Goal: Information Seeking & Learning: Find specific fact

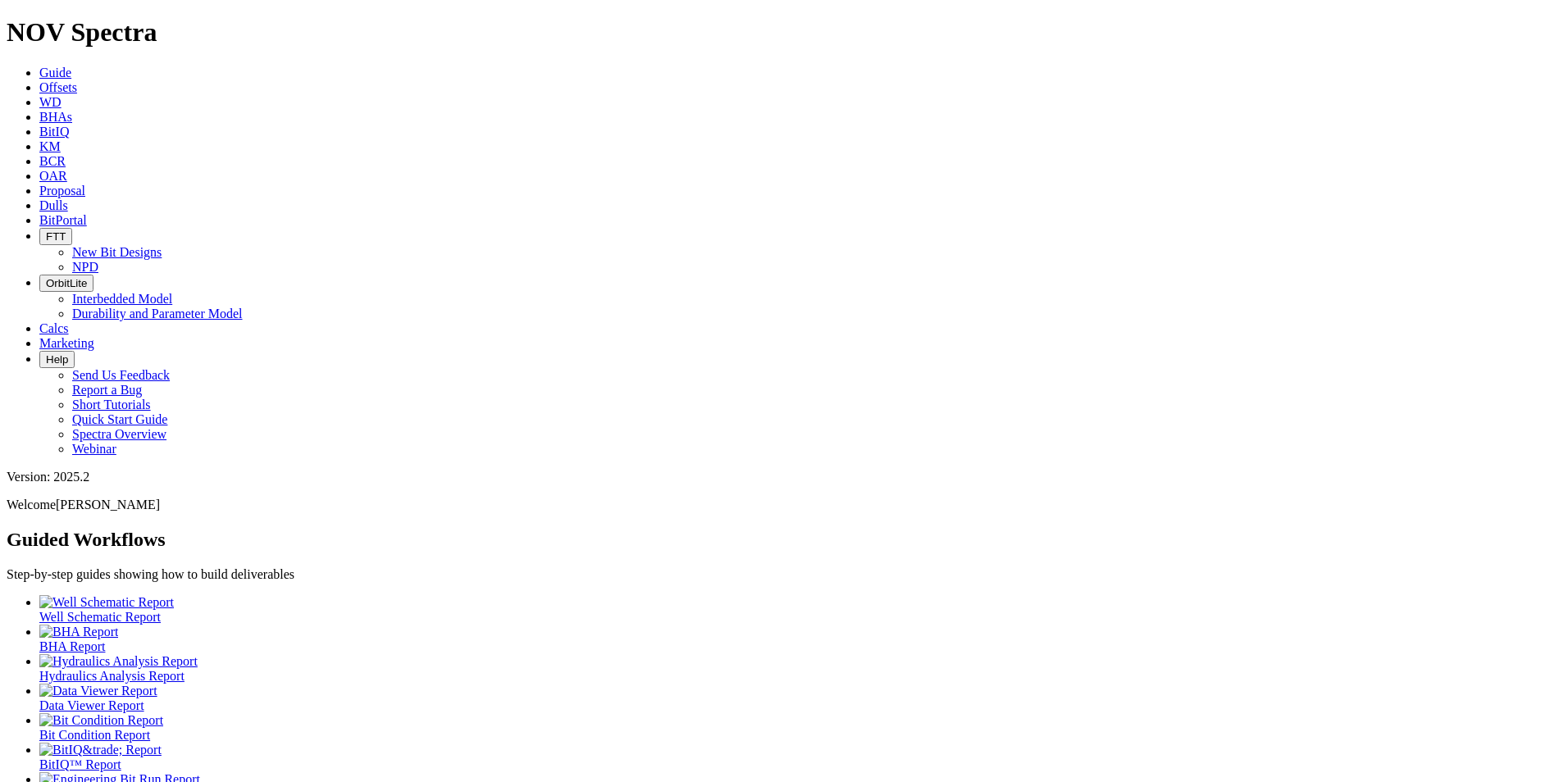
click at [68, 198] on span "Dulls" at bounding box center [54, 205] width 29 height 14
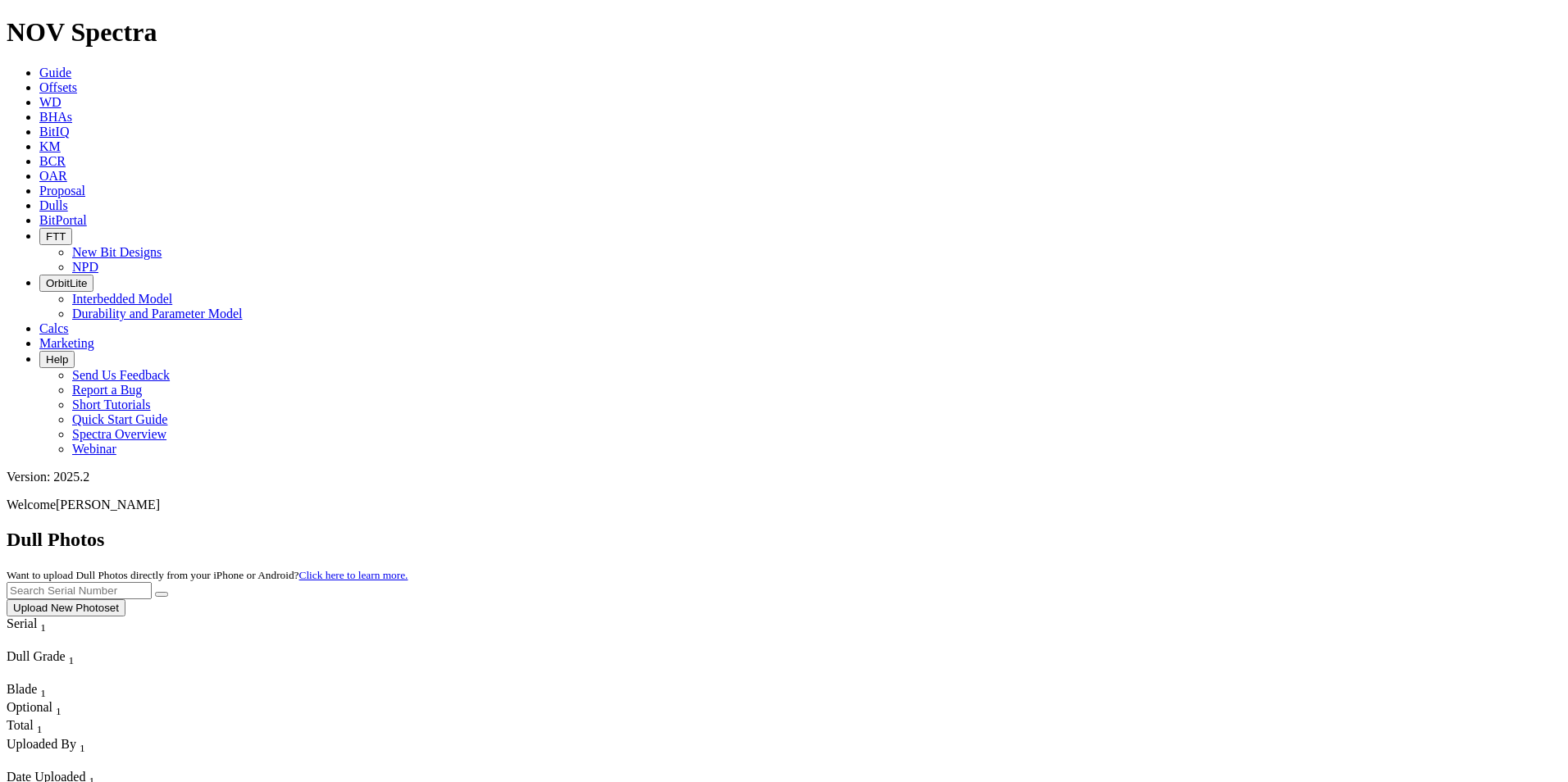
click at [152, 582] on input "text" at bounding box center [78, 590] width 145 height 17
type input "a310409"
click at [168, 592] on button "submit" at bounding box center [161, 593] width 14 height 5
drag, startPoint x: 1238, startPoint y: 77, endPoint x: 1139, endPoint y: 68, distance: 99.4
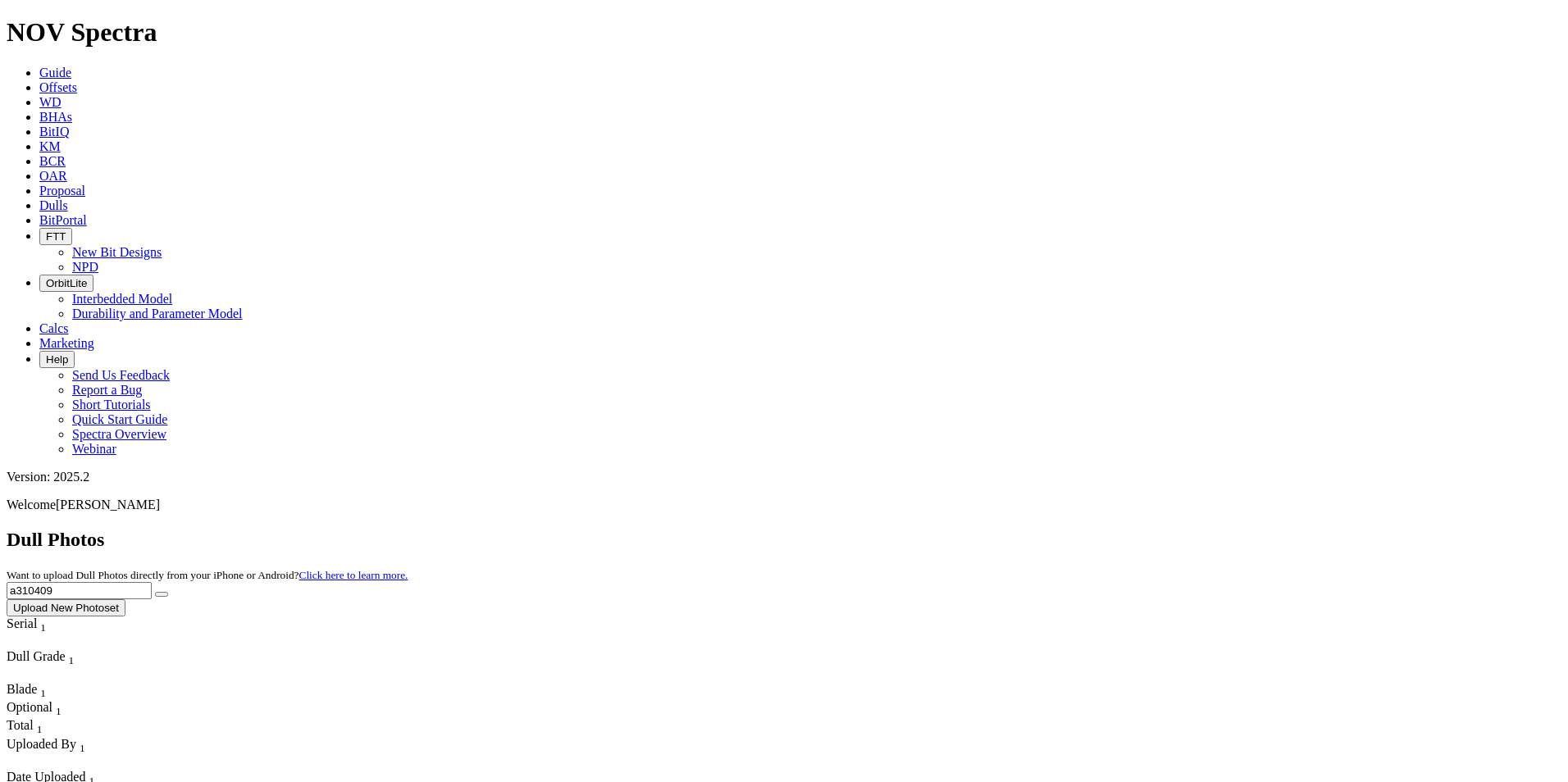
click at [1139, 529] on div "Dull Photos Want to upload Dull Photos directly from your iPhone or Android? Cl…" at bounding box center [783, 572] width 1554 height 87
type input "A310762"
click at [168, 592] on button "submit" at bounding box center [161, 593] width 14 height 5
drag, startPoint x: 1229, startPoint y: 68, endPoint x: 1167, endPoint y: 79, distance: 63.0
click at [152, 582] on input "A310762" at bounding box center [78, 590] width 145 height 17
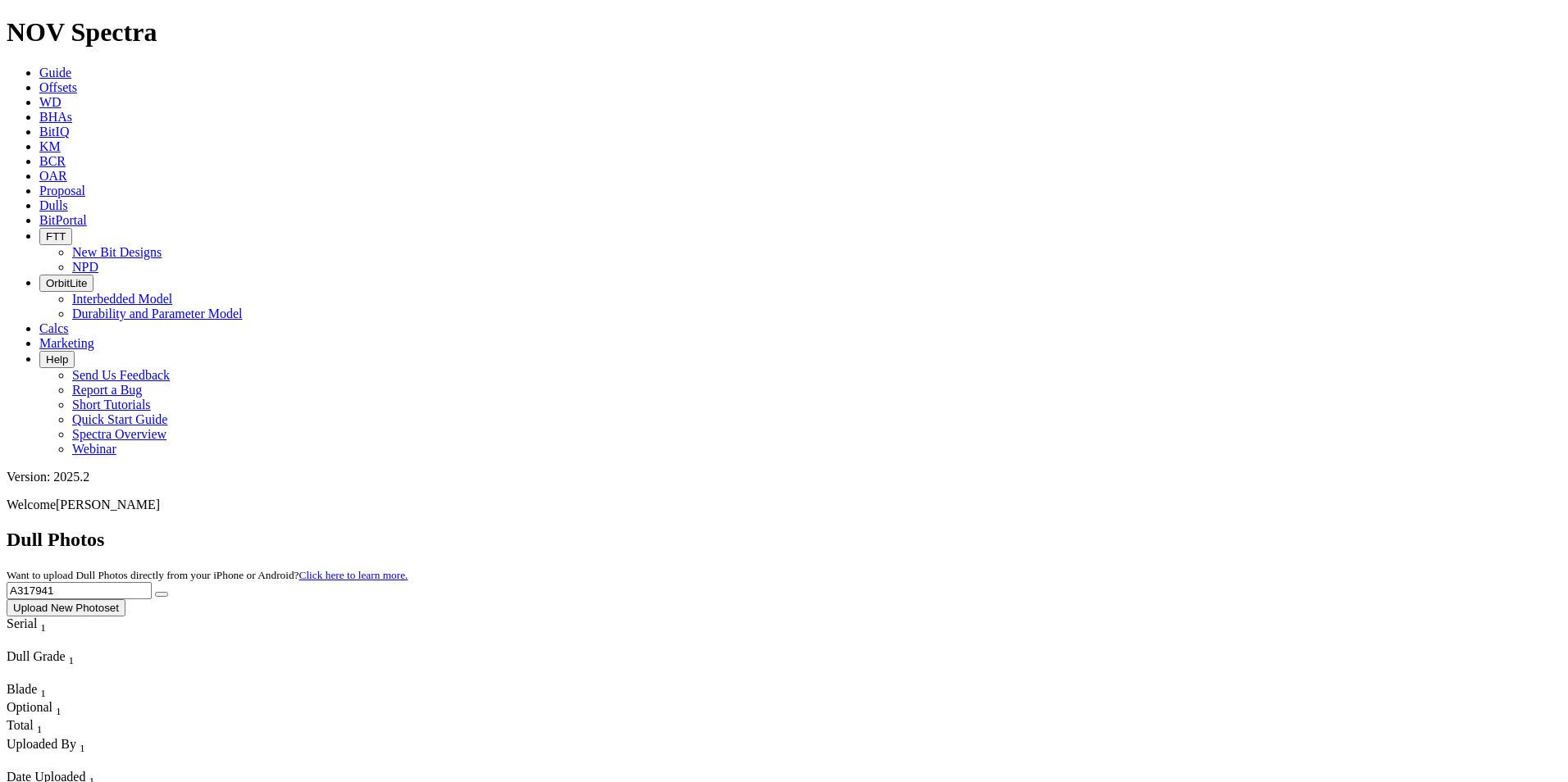
type input "A317941"
click at [161, 594] on icon "submit" at bounding box center [161, 594] width 0 height 0
drag, startPoint x: 1244, startPoint y: 67, endPoint x: 1158, endPoint y: 60, distance: 86.3
click at [1158, 529] on div "Dull Photos Want to upload Dull Photos directly from your iPhone or Android? Cl…" at bounding box center [783, 572] width 1554 height 87
click at [161, 594] on icon "submit" at bounding box center [161, 594] width 0 height 0
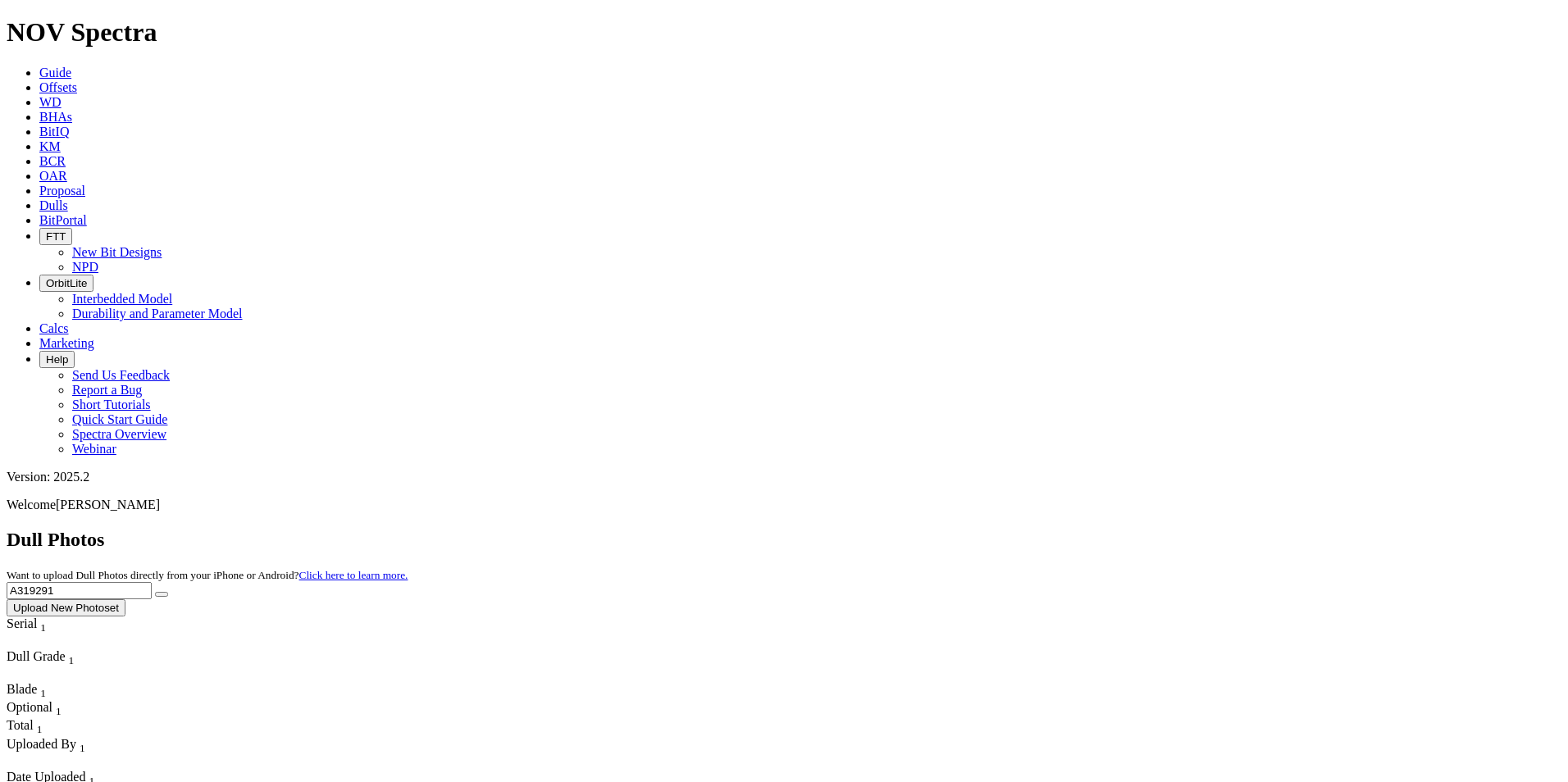
drag, startPoint x: 1264, startPoint y: 68, endPoint x: 1078, endPoint y: 64, distance: 186.0
click at [1078, 529] on div "Dull Photos Want to upload Dull Photos directly from your iPhone or Android? Cl…" at bounding box center [783, 572] width 1554 height 87
type input "A317859"
click at [168, 592] on button "submit" at bounding box center [161, 593] width 14 height 5
drag, startPoint x: 1261, startPoint y: 77, endPoint x: 1119, endPoint y: 85, distance: 142.2
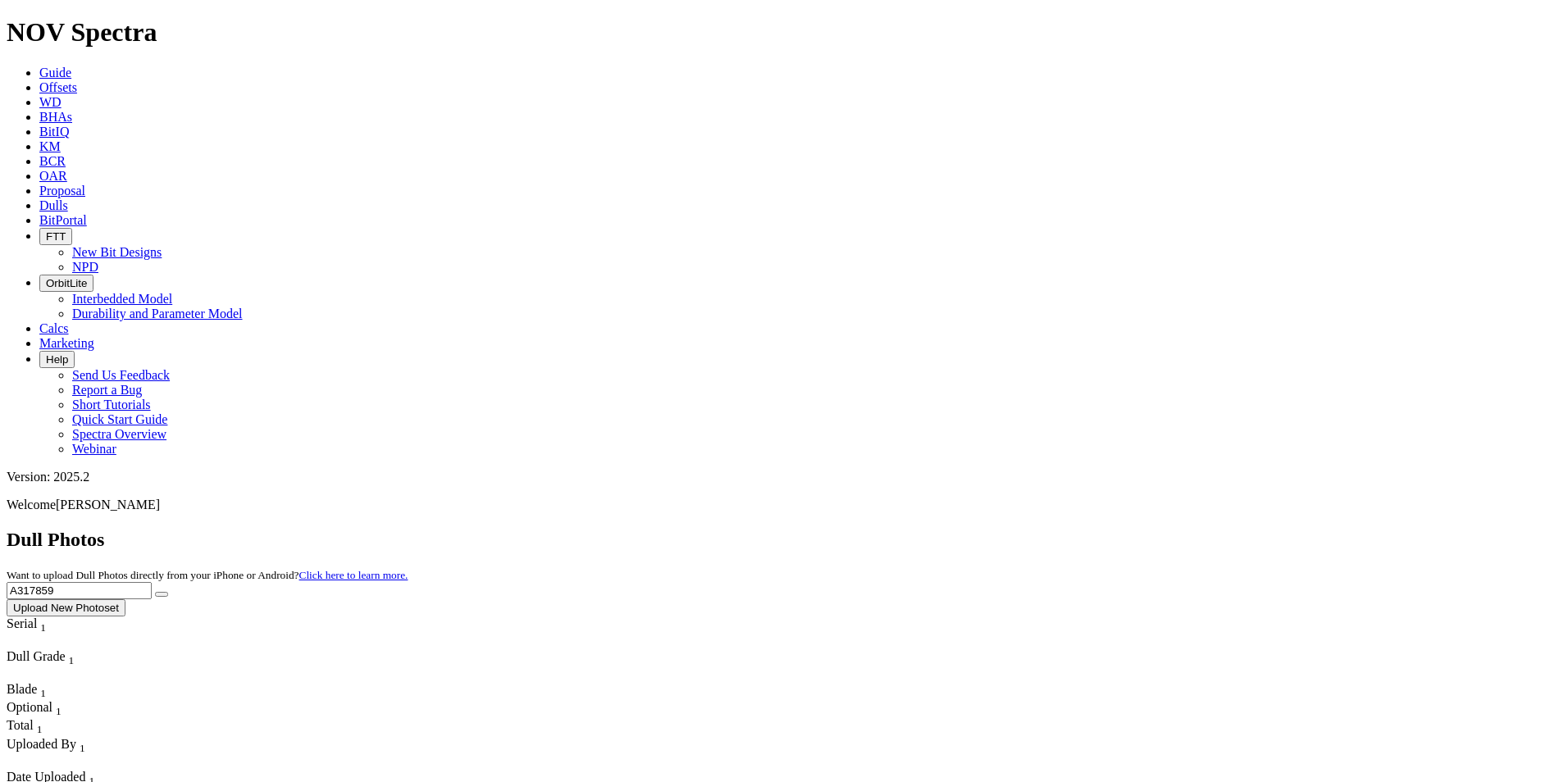
click at [1119, 529] on div "Dull Photos Want to upload Dull Photos directly from your iPhone or Android? Cl…" at bounding box center [783, 572] width 1554 height 87
type input "A320536"
click at [168, 592] on button "submit" at bounding box center [161, 593] width 14 height 5
drag, startPoint x: 1284, startPoint y: 69, endPoint x: 1110, endPoint y: 63, distance: 174.1
click at [1110, 529] on div "Dull Photos Want to upload Dull Photos directly from your iPhone or Android? Cl…" at bounding box center [783, 572] width 1554 height 87
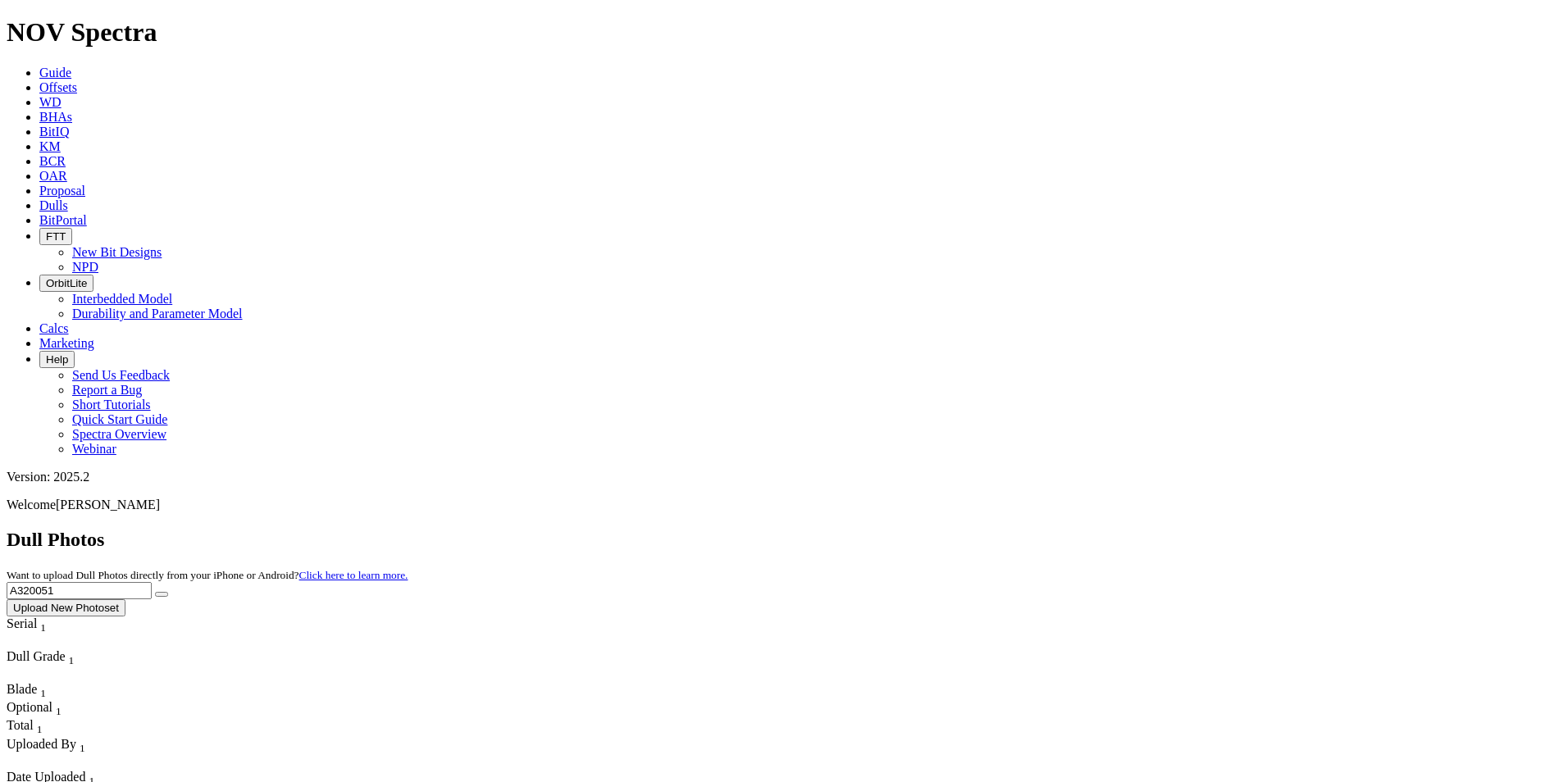
type input "A320051"
click at [168, 592] on button "submit" at bounding box center [161, 593] width 14 height 5
drag, startPoint x: 1223, startPoint y: 70, endPoint x: 1047, endPoint y: 63, distance: 176.1
click at [1047, 529] on div "Dull Photos Want to upload Dull Photos directly from your iPhone or Android? Cl…" at bounding box center [783, 572] width 1554 height 87
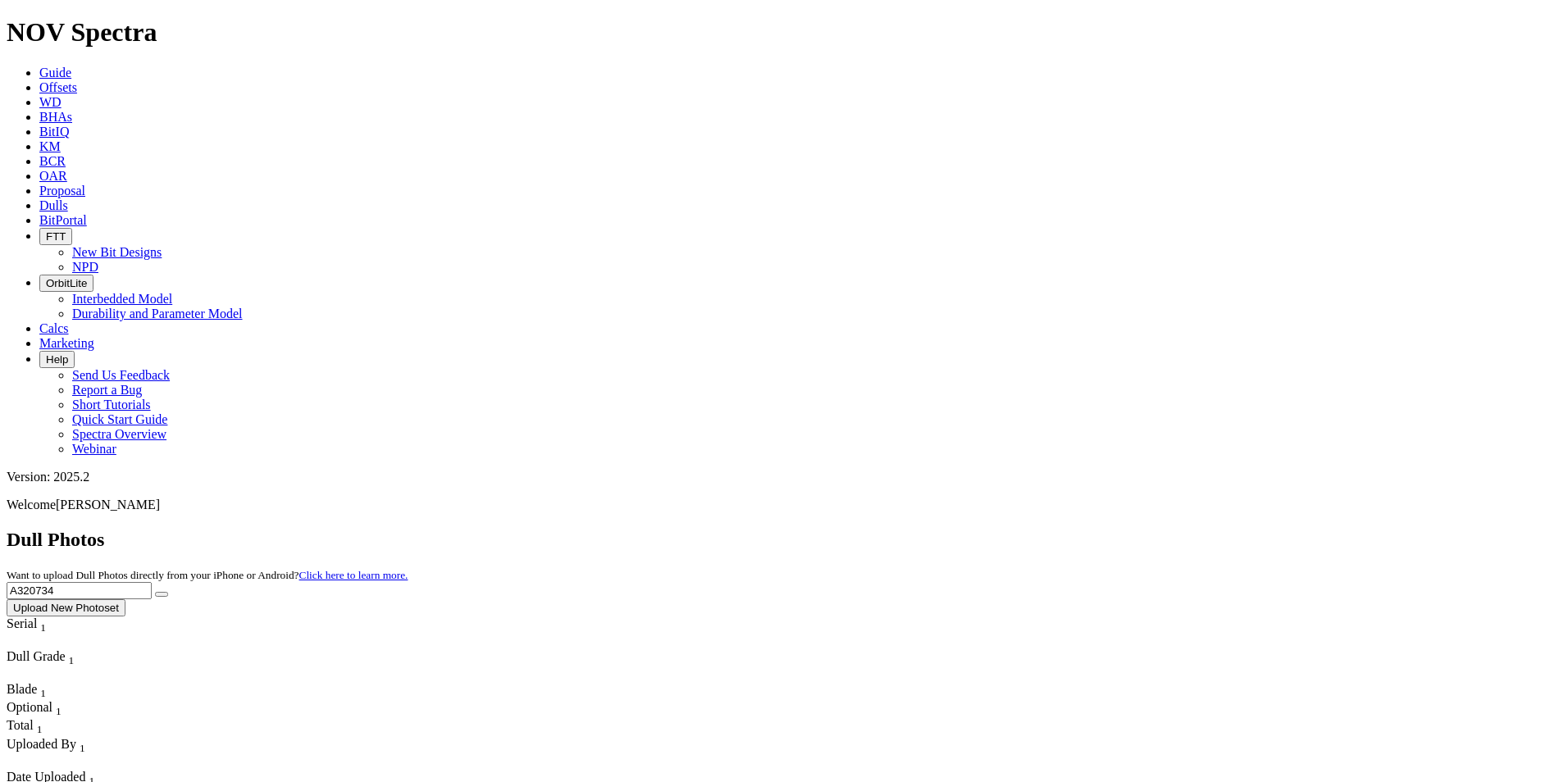
click at [168, 592] on button "submit" at bounding box center [161, 593] width 14 height 5
drag, startPoint x: 1232, startPoint y: 79, endPoint x: 1015, endPoint y: 96, distance: 217.7
click at [1015, 529] on div "Dull Photos Want to upload Dull Photos directly from your iPhone or Android? Cl…" at bounding box center [783, 572] width 1554 height 87
type input "A318887"
click at [168, 592] on button "submit" at bounding box center [161, 593] width 14 height 5
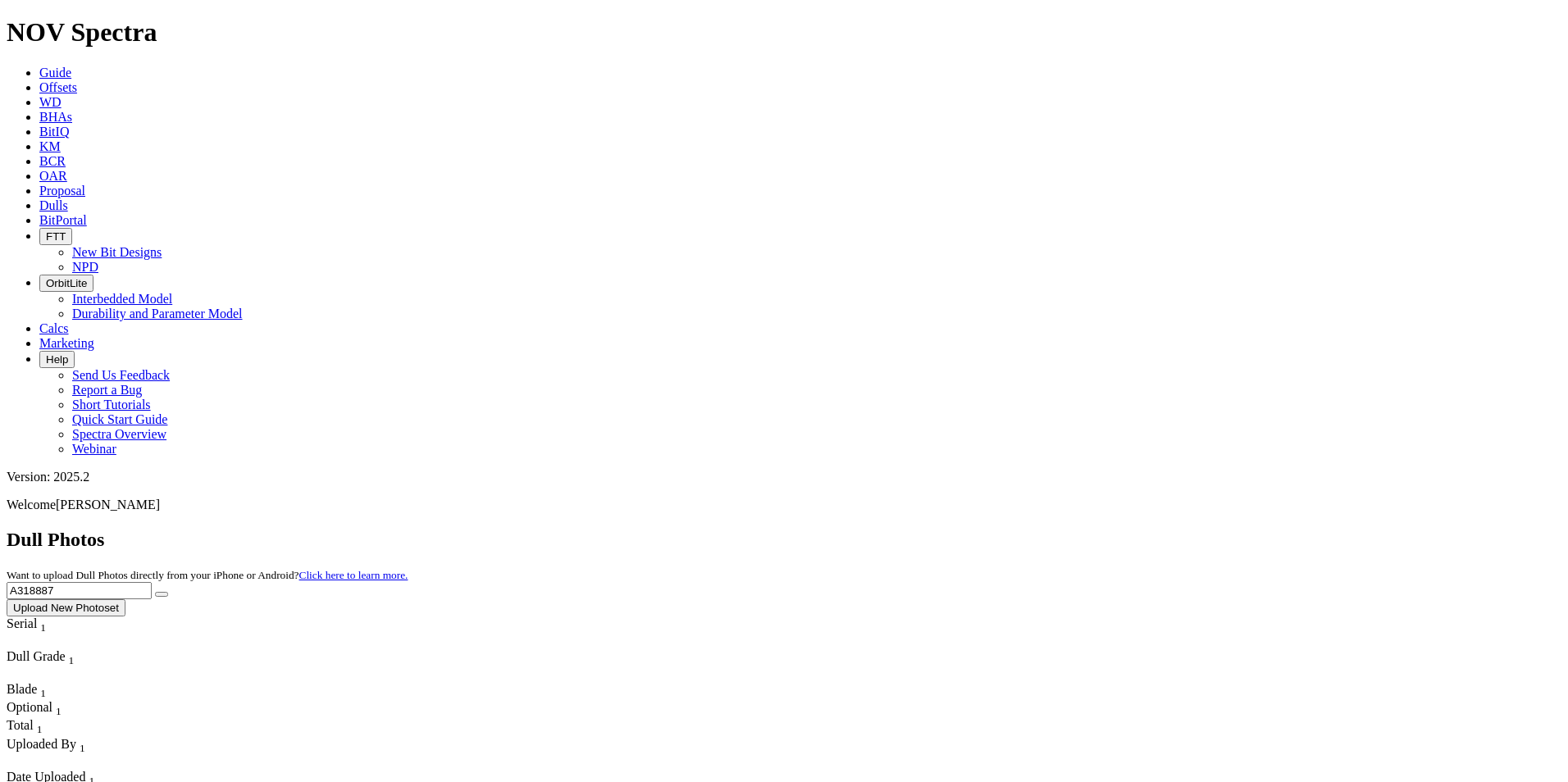
drag, startPoint x: 1231, startPoint y: 73, endPoint x: 1159, endPoint y: 76, distance: 72.1
click at [1159, 529] on div "Dull Photos Want to upload Dull Photos directly from your iPhone or Android? Cl…" at bounding box center [783, 572] width 1554 height 87
type input "A306511"
click at [168, 592] on button "submit" at bounding box center [161, 593] width 14 height 5
drag, startPoint x: 1238, startPoint y: 61, endPoint x: 1138, endPoint y: 70, distance: 100.4
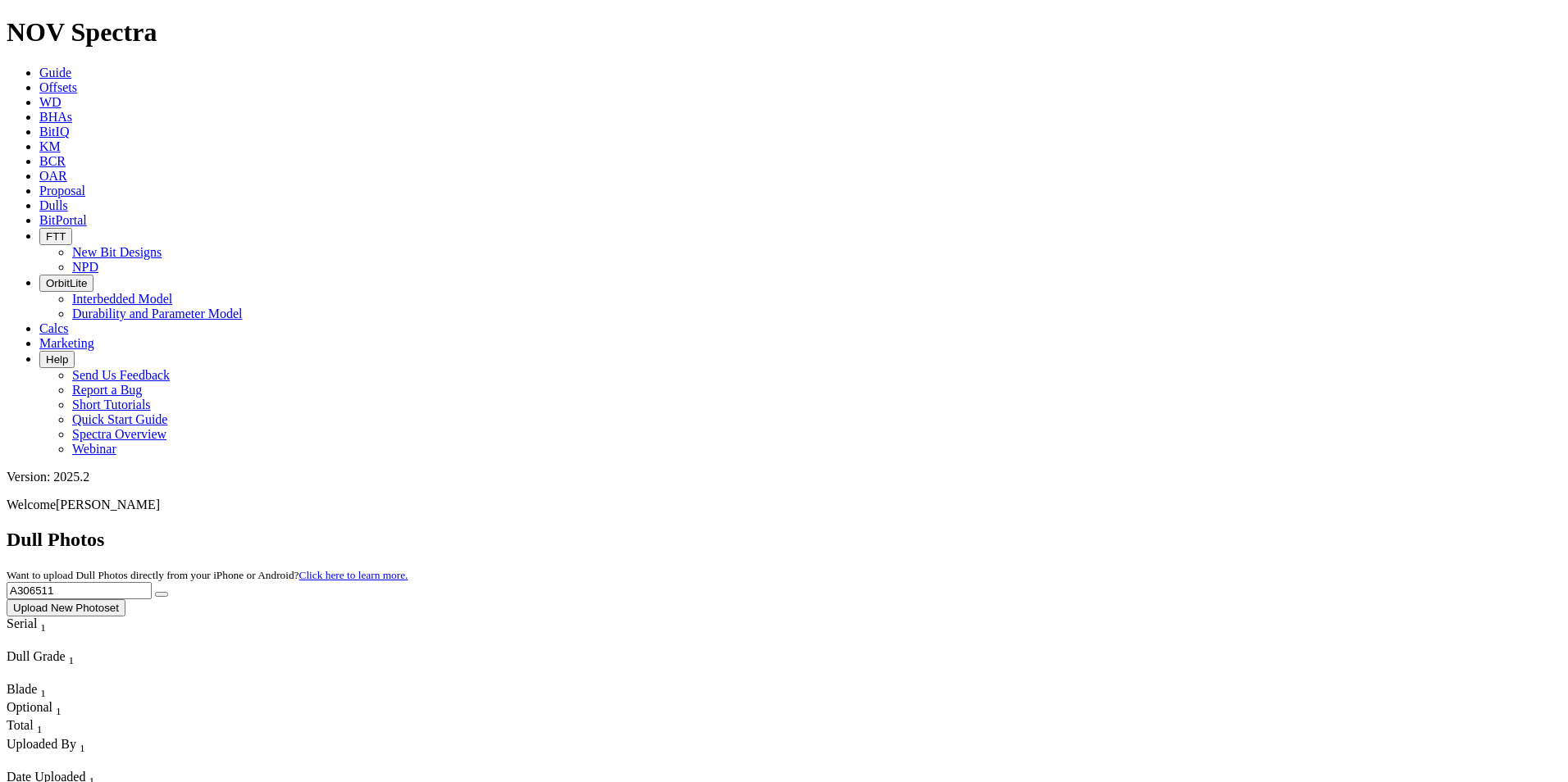
click at [1138, 529] on div "Dull Photos Want to upload Dull Photos directly from your iPhone or Android? Cl…" at bounding box center [783, 572] width 1554 height 87
type input "A306995"
click at [168, 592] on button "submit" at bounding box center [161, 593] width 14 height 5
drag, startPoint x: 1238, startPoint y: 77, endPoint x: 1138, endPoint y: 69, distance: 100.3
click at [1138, 529] on div "Dull Photos Want to upload Dull Photos directly from your iPhone or Android? Cl…" at bounding box center [783, 572] width 1554 height 87
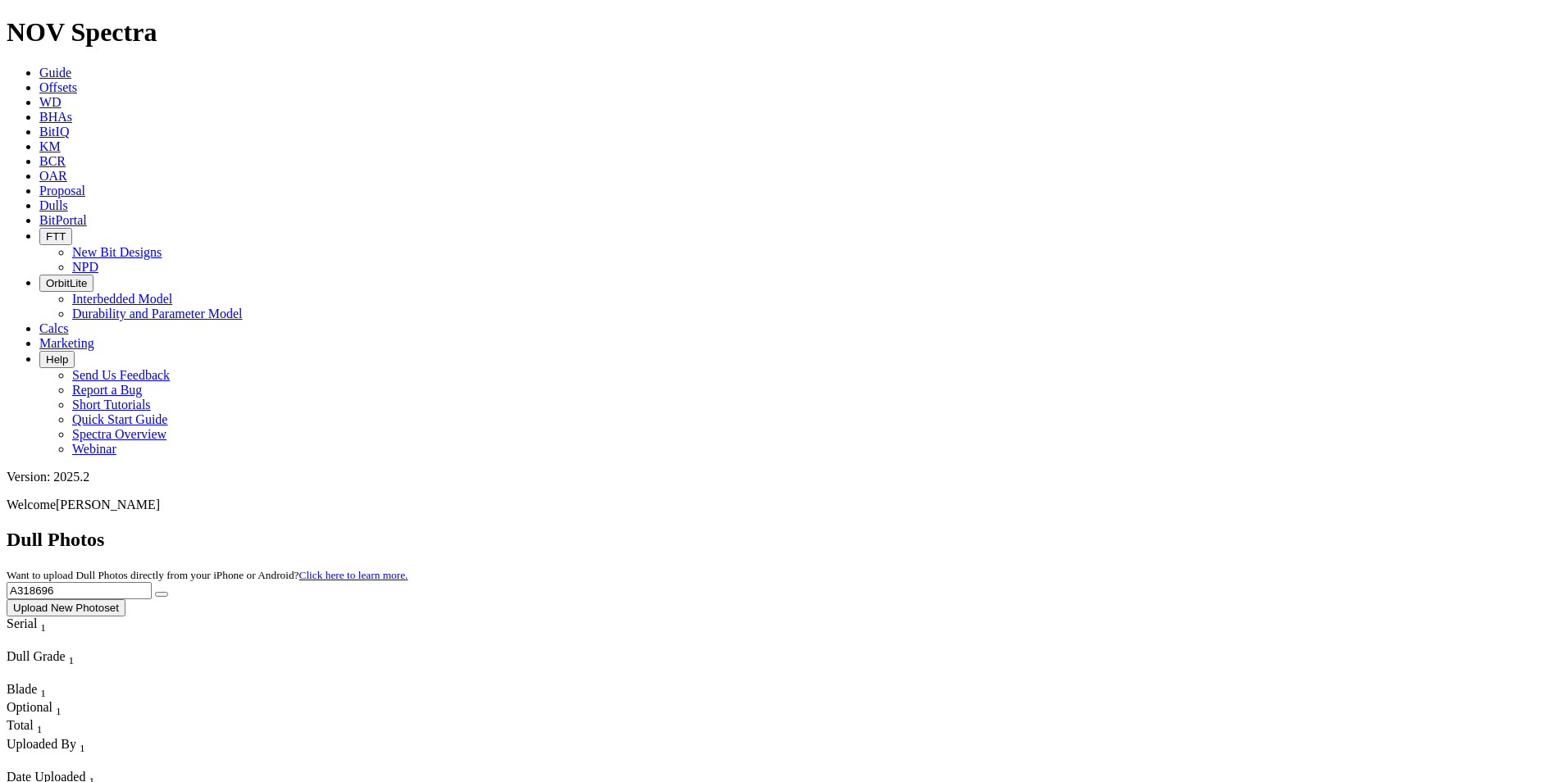
type input "A318696"
click at [155, 592] on button "submit" at bounding box center [161, 593] width 14 height 5
drag, startPoint x: 1237, startPoint y: 71, endPoint x: 1076, endPoint y: 51, distance: 162.2
click at [1076, 529] on div "Dull Photos Want to upload Dull Photos directly from your iPhone or Android? Cl…" at bounding box center [783, 572] width 1554 height 87
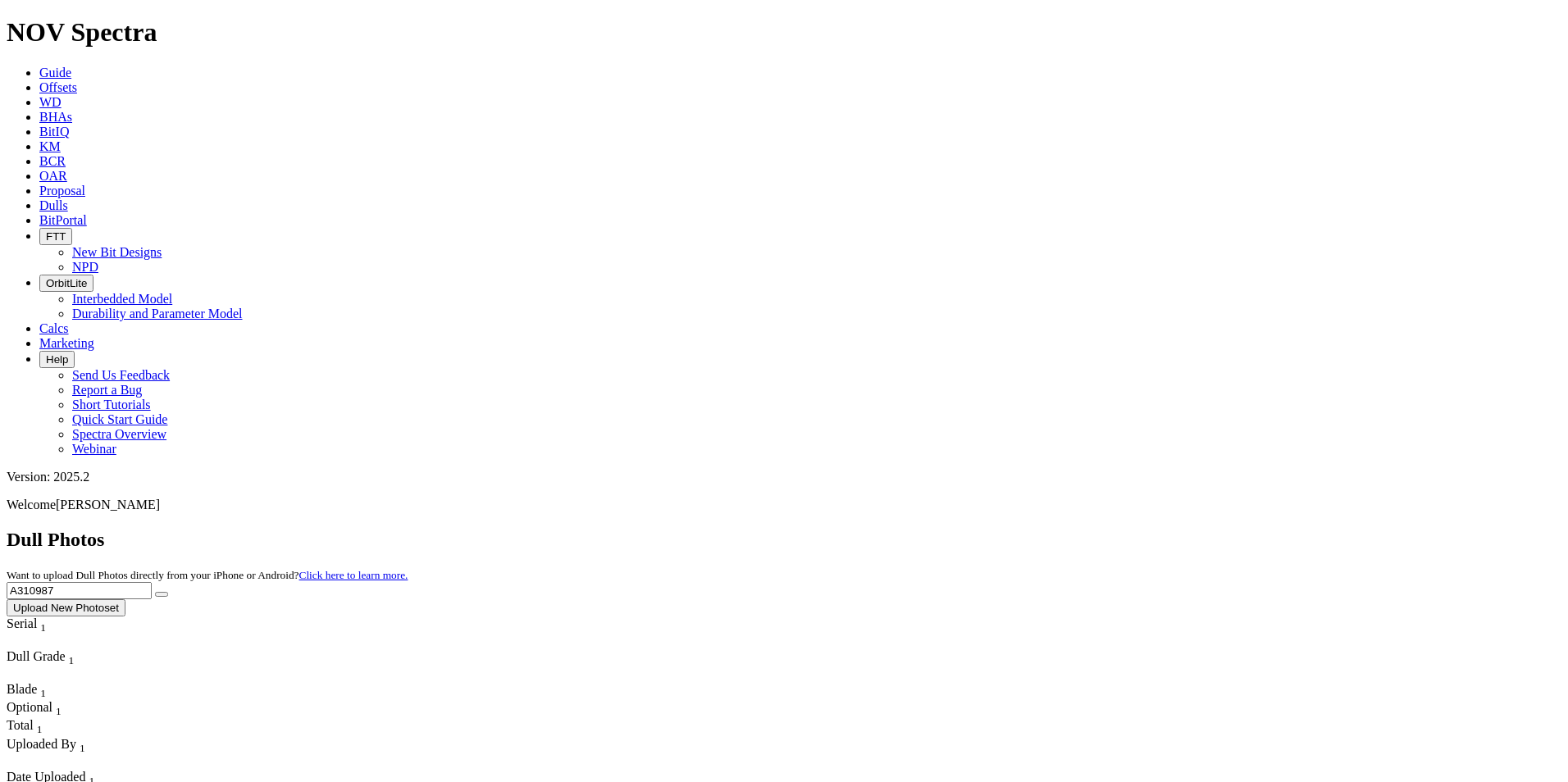
click at [168, 592] on button "submit" at bounding box center [161, 593] width 14 height 5
drag, startPoint x: 1233, startPoint y: 66, endPoint x: 1138, endPoint y: 62, distance: 95.1
click at [1138, 529] on div "Dull Photos Want to upload Dull Photos directly from your iPhone or Android? Cl…" at bounding box center [783, 572] width 1554 height 87
click at [168, 592] on button "submit" at bounding box center [161, 593] width 14 height 5
drag, startPoint x: 1281, startPoint y: 68, endPoint x: 1085, endPoint y: 75, distance: 196.1
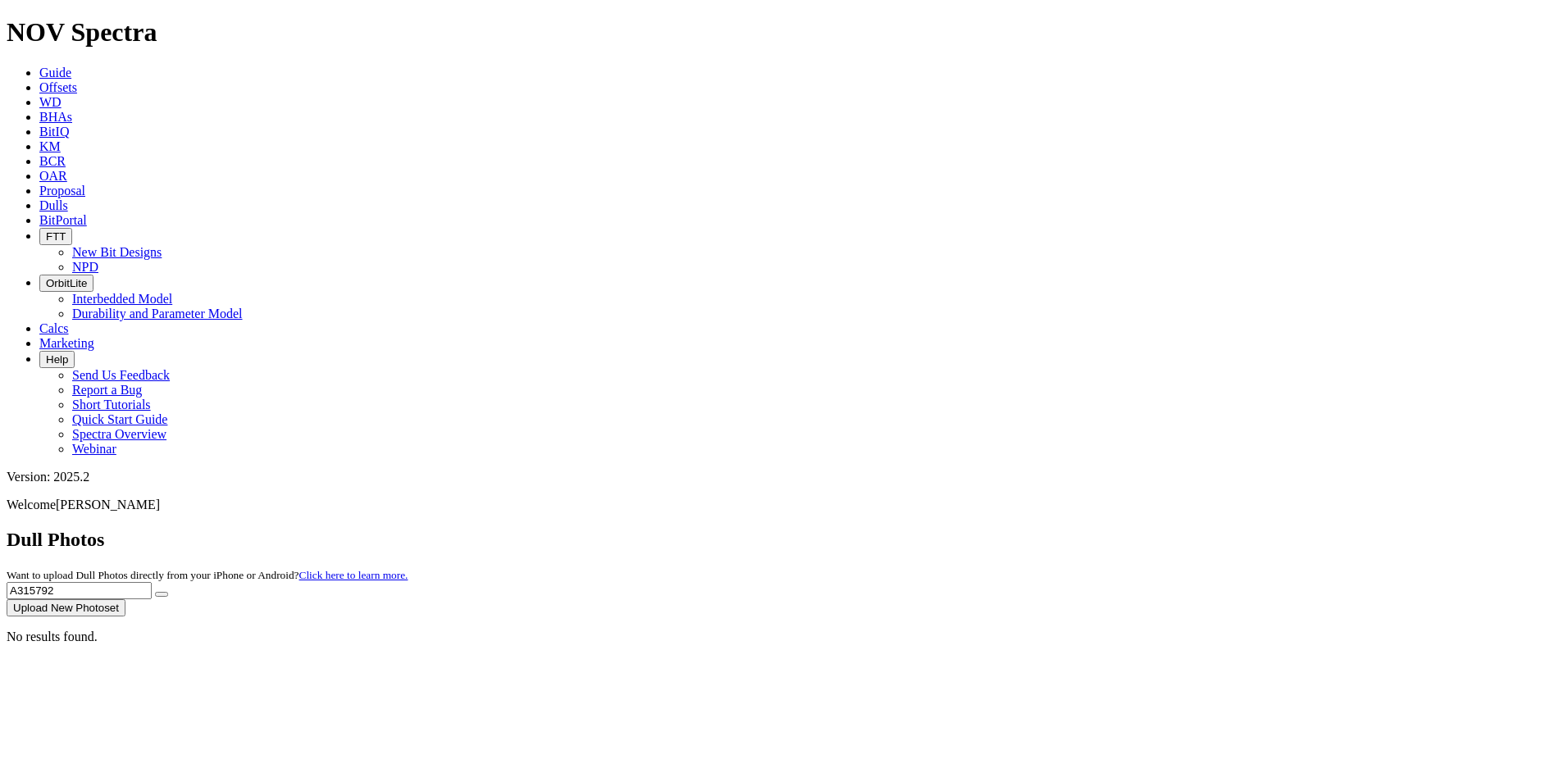
click at [1085, 529] on div "Dull Photos Want to upload Dull Photos directly from your iPhone or Android? Cl…" at bounding box center [783, 572] width 1554 height 87
type input "A300977"
click at [168, 592] on button "submit" at bounding box center [161, 593] width 14 height 5
drag, startPoint x: 1253, startPoint y: 80, endPoint x: 1148, endPoint y: 73, distance: 105.2
click at [1148, 529] on div "Dull Photos Want to upload Dull Photos directly from your iPhone or Android? Cl…" at bounding box center [783, 572] width 1554 height 87
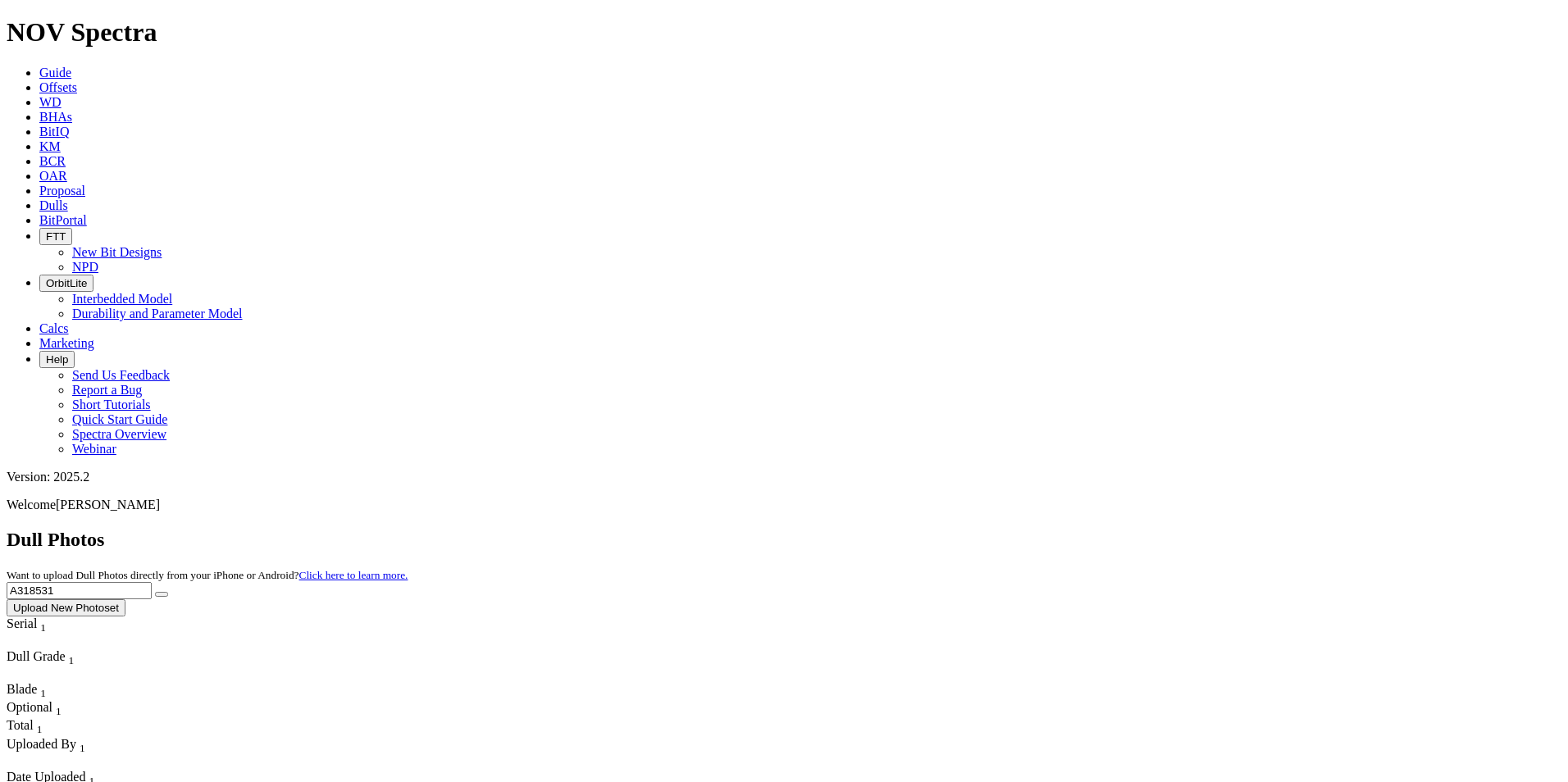
type input "A318531"
click at [168, 592] on button "submit" at bounding box center [161, 593] width 14 height 5
drag, startPoint x: 1235, startPoint y: 68, endPoint x: 1133, endPoint y: 55, distance: 102.8
click at [1133, 529] on div "Dull Photos Want to upload Dull Photos directly from your iPhone or Android? Cl…" at bounding box center [783, 572] width 1554 height 87
click at [1400, 582] on span "A317306 Upload New Photoset" at bounding box center [783, 597] width 1554 height 32
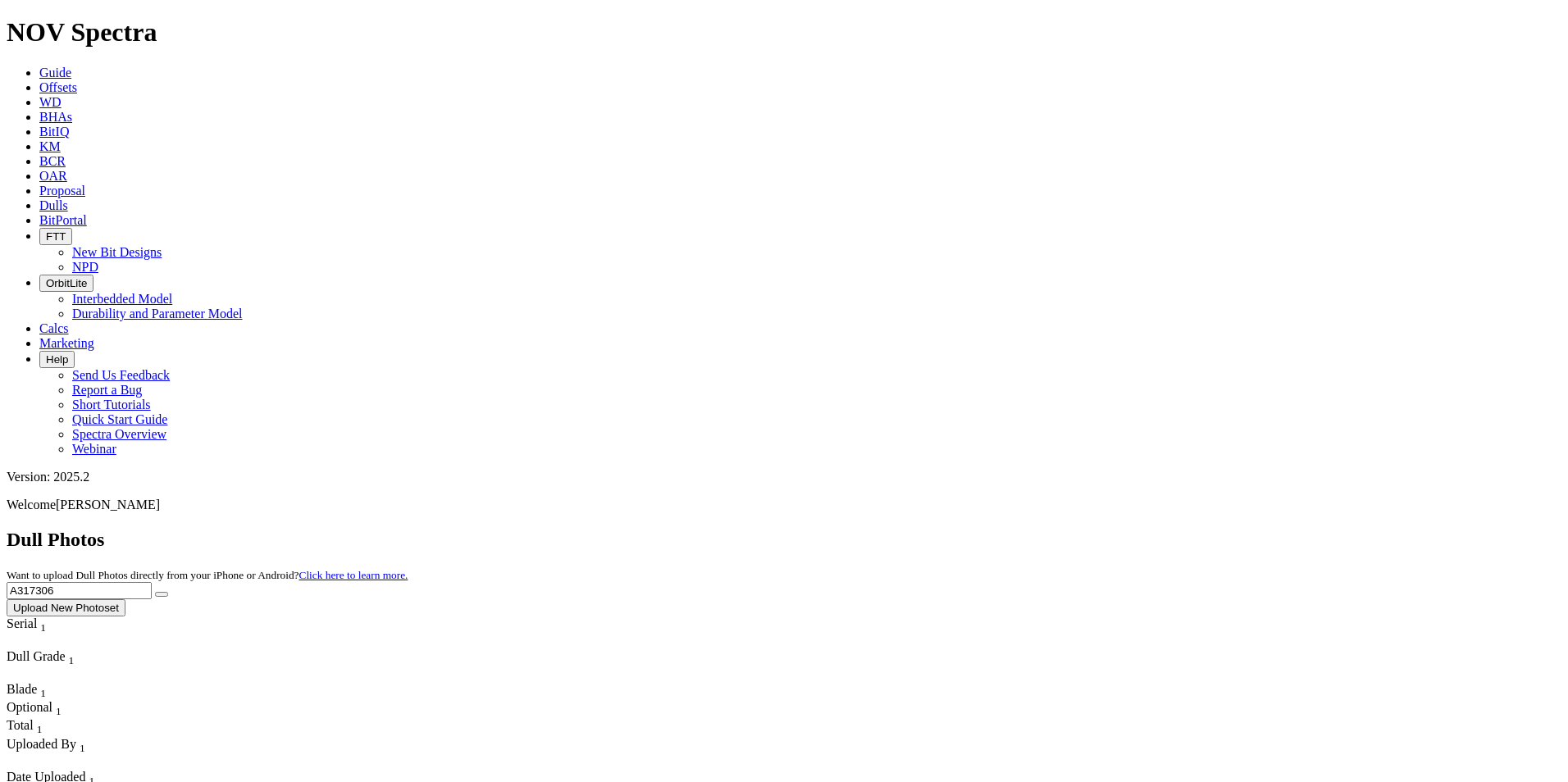
click at [168, 592] on button "submit" at bounding box center [161, 593] width 14 height 5
drag, startPoint x: 1235, startPoint y: 69, endPoint x: 1121, endPoint y: 59, distance: 114.4
click at [1121, 529] on div "Dull Photos Want to upload Dull Photos directly from your iPhone or Android? Cl…" at bounding box center [783, 572] width 1554 height 87
type input "A316700"
click at [168, 592] on button "submit" at bounding box center [161, 593] width 14 height 5
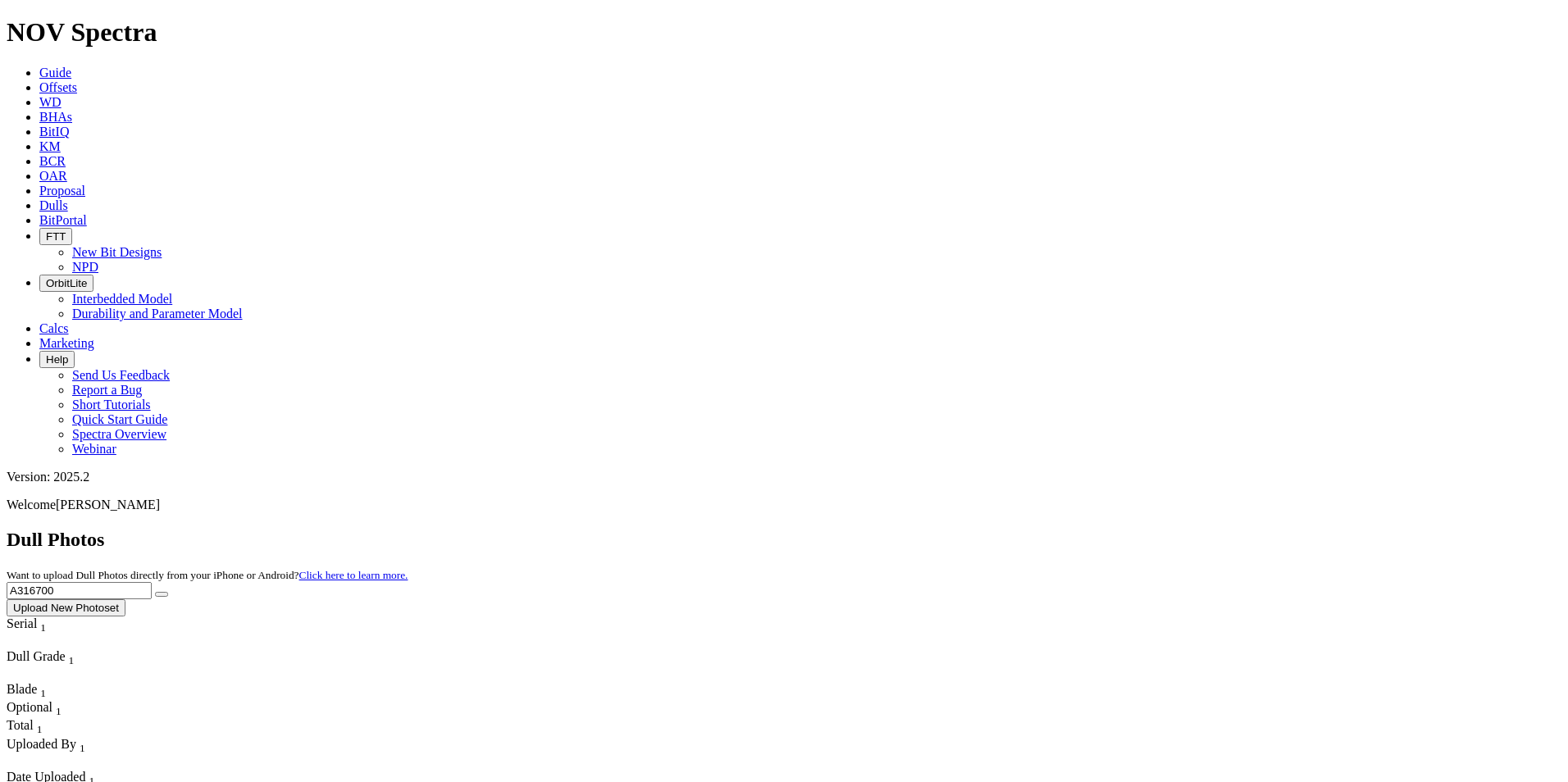
drag, startPoint x: 1273, startPoint y: 72, endPoint x: 1093, endPoint y: 60, distance: 180.4
click at [1093, 529] on div "Dull Photos Want to upload Dull Photos directly from your iPhone or Android? Cl…" at bounding box center [783, 572] width 1554 height 87
type input "A318290"
click at [168, 592] on button "submit" at bounding box center [161, 593] width 14 height 5
drag, startPoint x: 1220, startPoint y: 68, endPoint x: 1126, endPoint y: 69, distance: 94.0
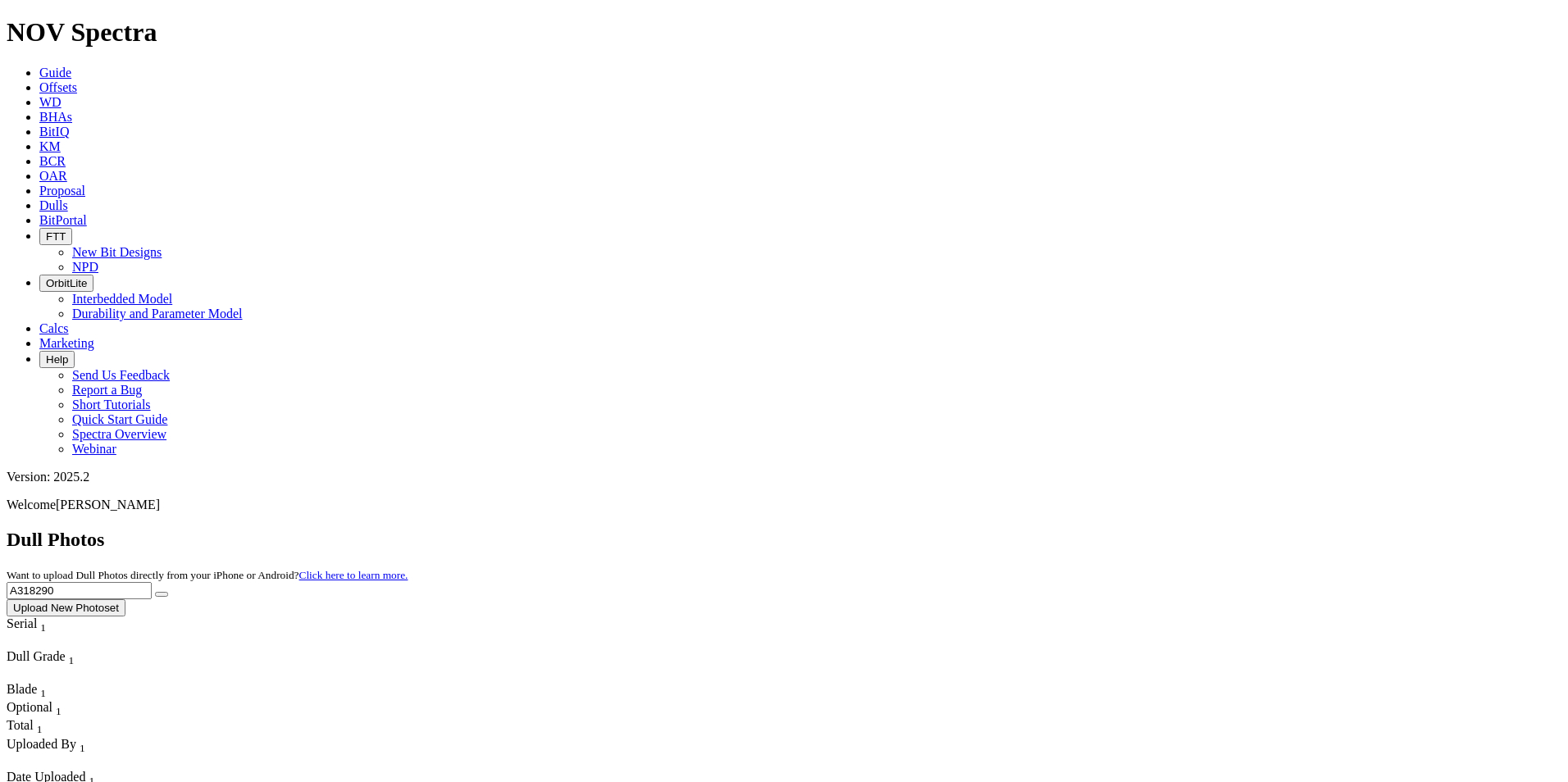
click at [1126, 529] on div "Dull Photos Want to upload Dull Photos directly from your iPhone or Android? Cl…" at bounding box center [783, 572] width 1554 height 87
type input "A319025"
click at [168, 592] on button "submit" at bounding box center [161, 593] width 14 height 5
drag, startPoint x: 1234, startPoint y: 72, endPoint x: 1095, endPoint y: 70, distance: 139.0
click at [1095, 529] on div "Dull Photos Want to upload Dull Photos directly from your iPhone or Android? Cl…" at bounding box center [783, 572] width 1554 height 87
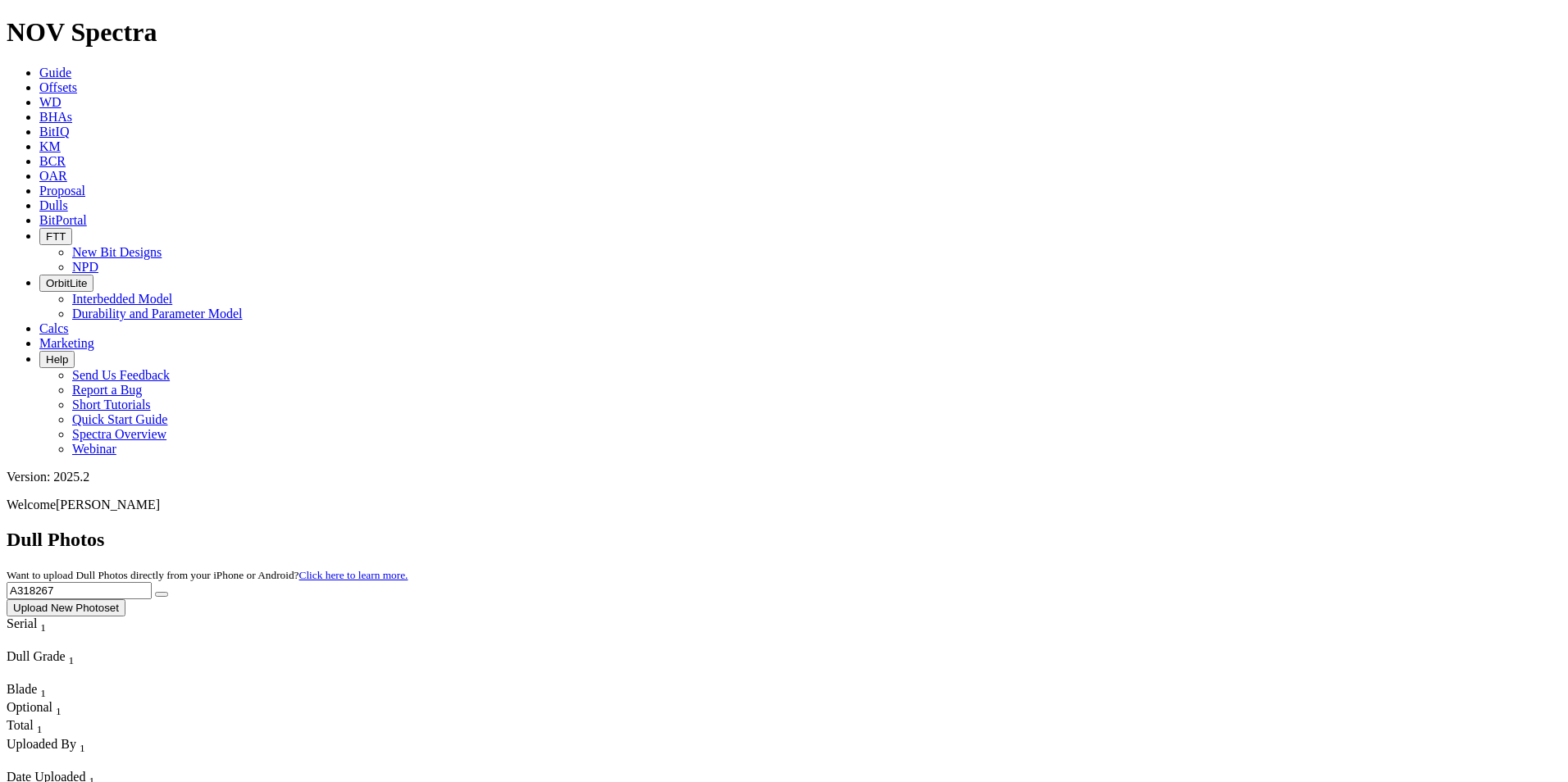
type input "A318267"
click at [161, 594] on icon "submit" at bounding box center [161, 594] width 0 height 0
drag, startPoint x: 1277, startPoint y: 75, endPoint x: 1117, endPoint y: 72, distance: 160.0
click at [1117, 529] on div "Dull Photos Want to upload Dull Photos directly from your iPhone or Android? Cl…" at bounding box center [783, 572] width 1554 height 87
click at [168, 592] on button "submit" at bounding box center [161, 593] width 14 height 5
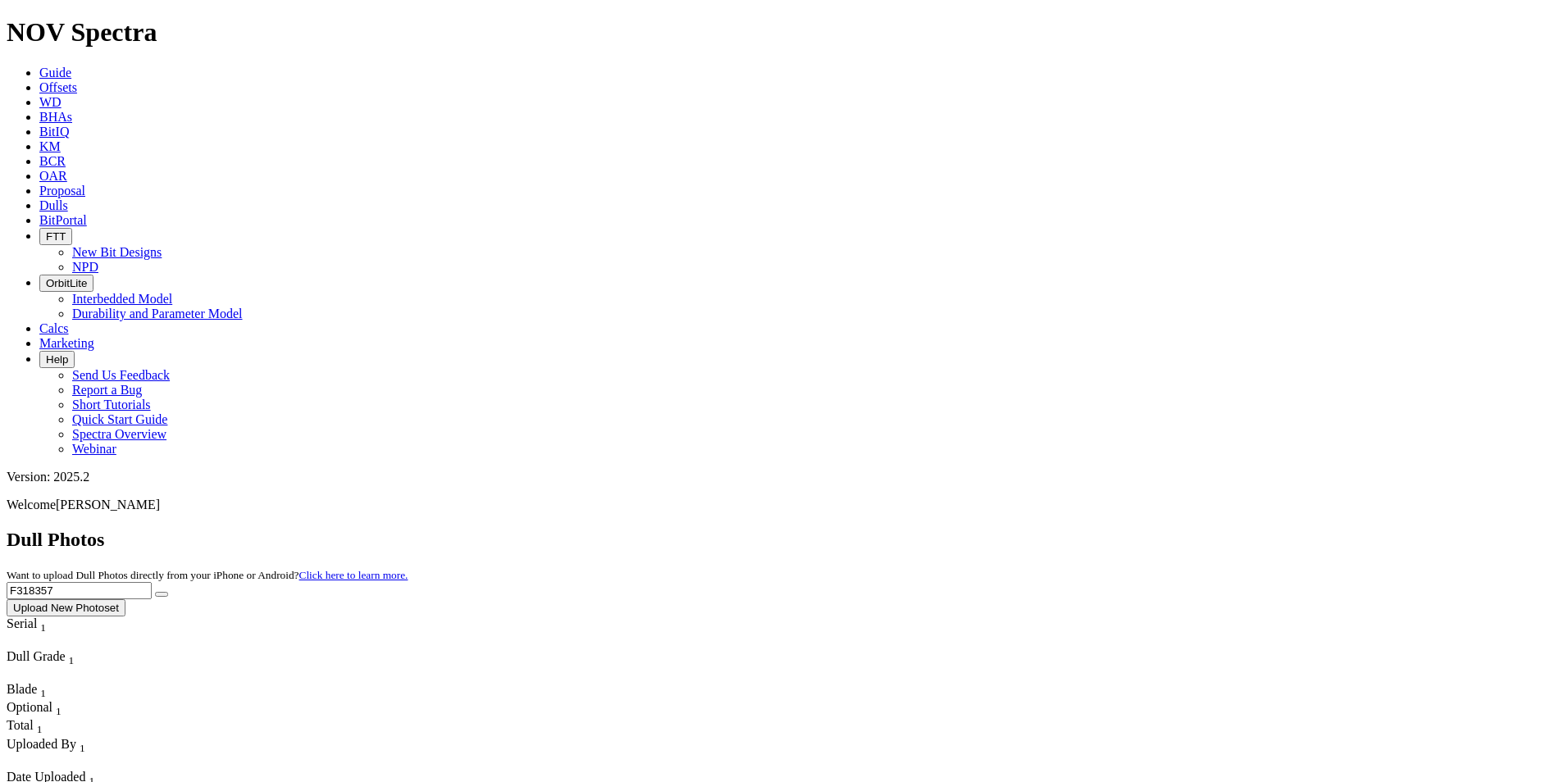
drag, startPoint x: 1220, startPoint y: 57, endPoint x: 1170, endPoint y: 45, distance: 51.4
click at [161, 594] on icon "submit" at bounding box center [161, 594] width 0 height 0
click at [152, 582] on input "F319304" at bounding box center [78, 590] width 145 height 17
click at [161, 594] on icon "submit" at bounding box center [161, 594] width 0 height 0
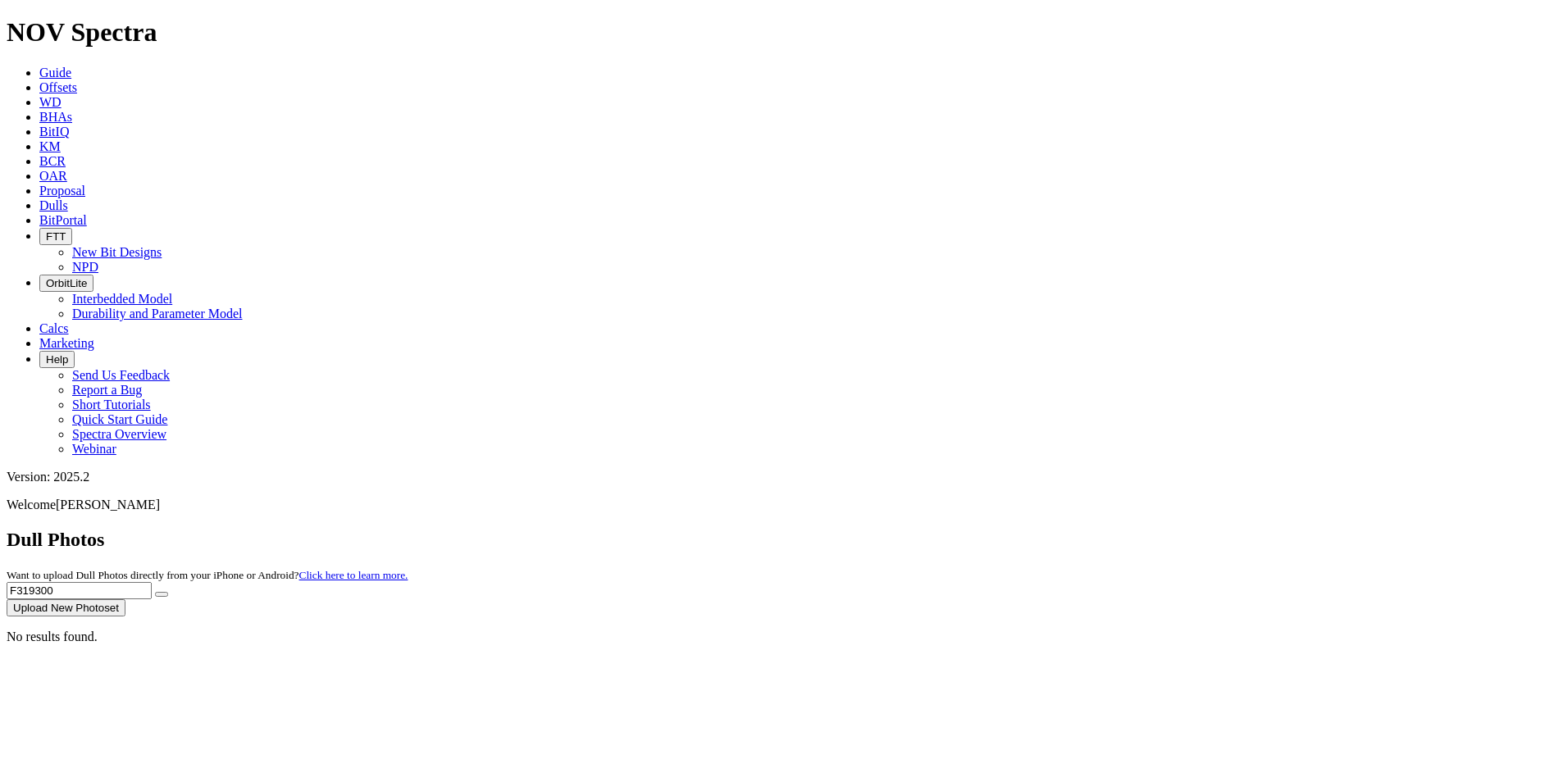
click at [152, 582] on input "F319300" at bounding box center [78, 590] width 145 height 17
type input "F318756"
click at [168, 592] on button "submit" at bounding box center [161, 593] width 14 height 5
drag, startPoint x: 1238, startPoint y: 63, endPoint x: 1131, endPoint y: 69, distance: 107.2
click at [1131, 529] on div "Dull Photos Want to upload Dull Photos directly from your iPhone or Android? Cl…" at bounding box center [783, 572] width 1554 height 87
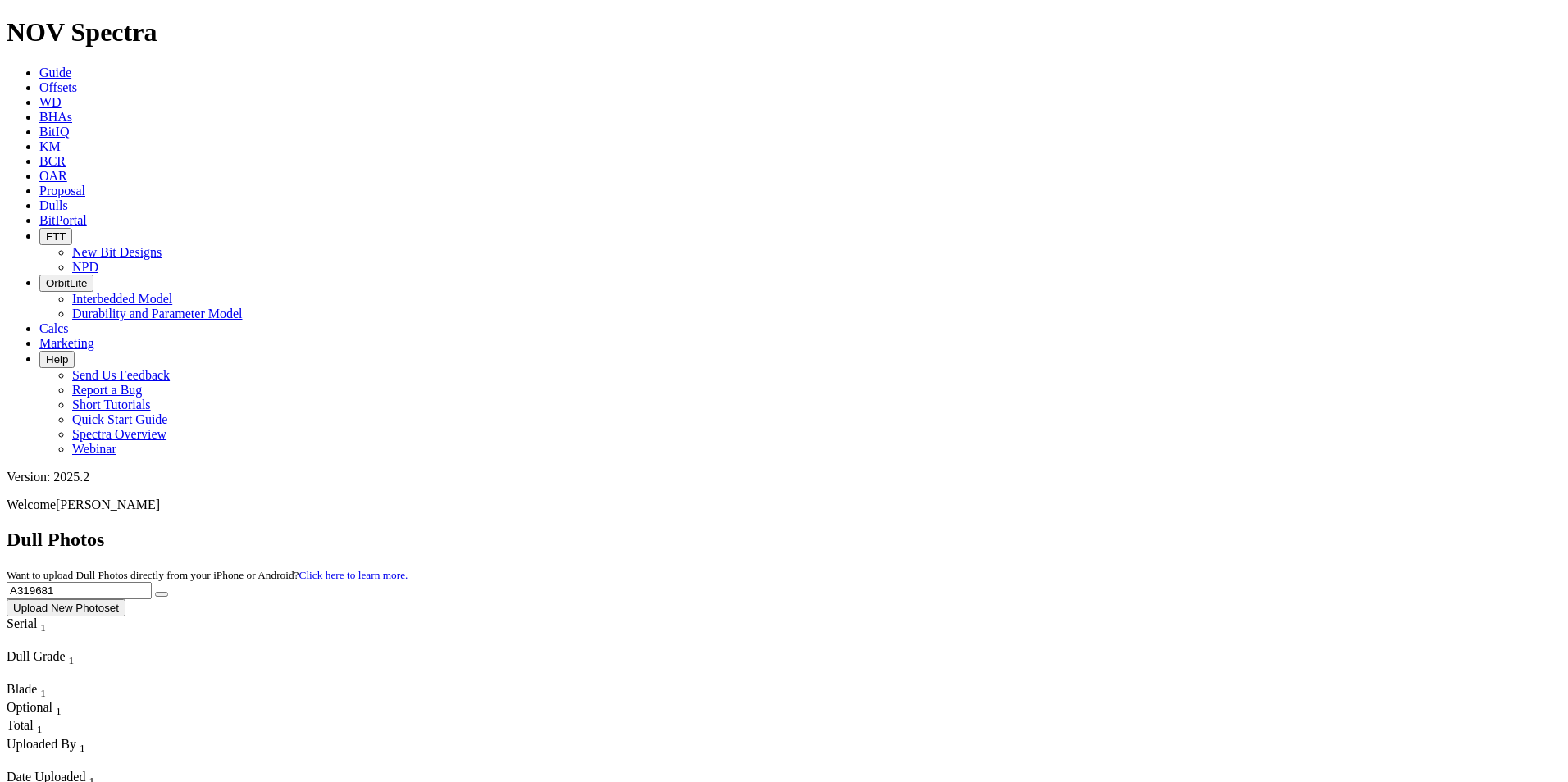
type input "A319681"
click at [168, 592] on button "submit" at bounding box center [161, 593] width 14 height 5
drag, startPoint x: 1229, startPoint y: 71, endPoint x: 1117, endPoint y: 68, distance: 112.0
click at [1117, 529] on div "Dull Photos Want to upload Dull Photos directly from your iPhone or Android? Cl…" at bounding box center [783, 572] width 1554 height 87
type input "A319691"
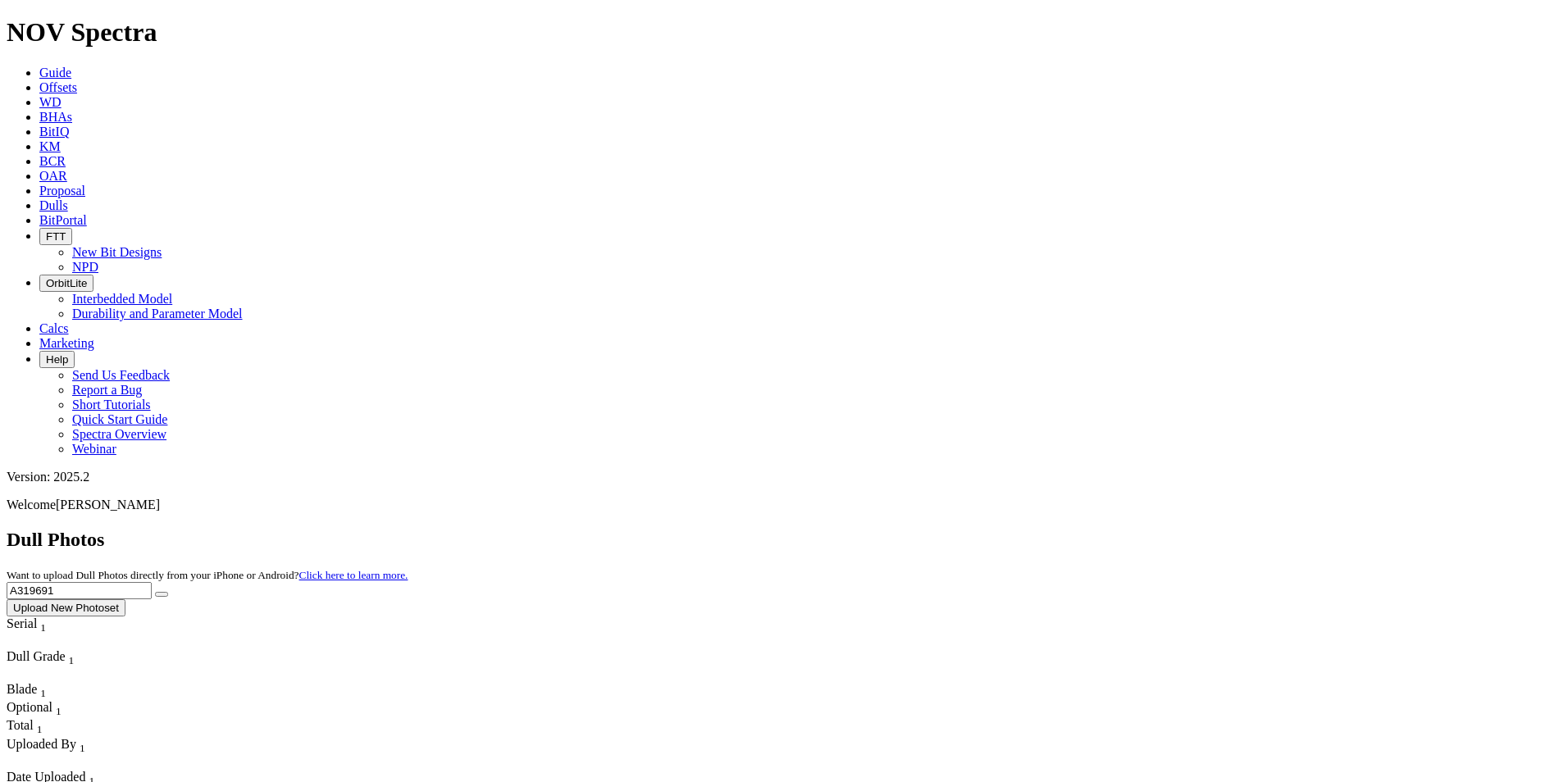
click at [168, 592] on button "submit" at bounding box center [161, 593] width 14 height 5
drag, startPoint x: 1231, startPoint y: 77, endPoint x: 1093, endPoint y: 78, distance: 138.0
click at [1093, 529] on div "Dull Photos Want to upload Dull Photos directly from your iPhone or Android? Cl…" at bounding box center [783, 572] width 1554 height 87
click at [168, 592] on button "submit" at bounding box center [161, 593] width 14 height 5
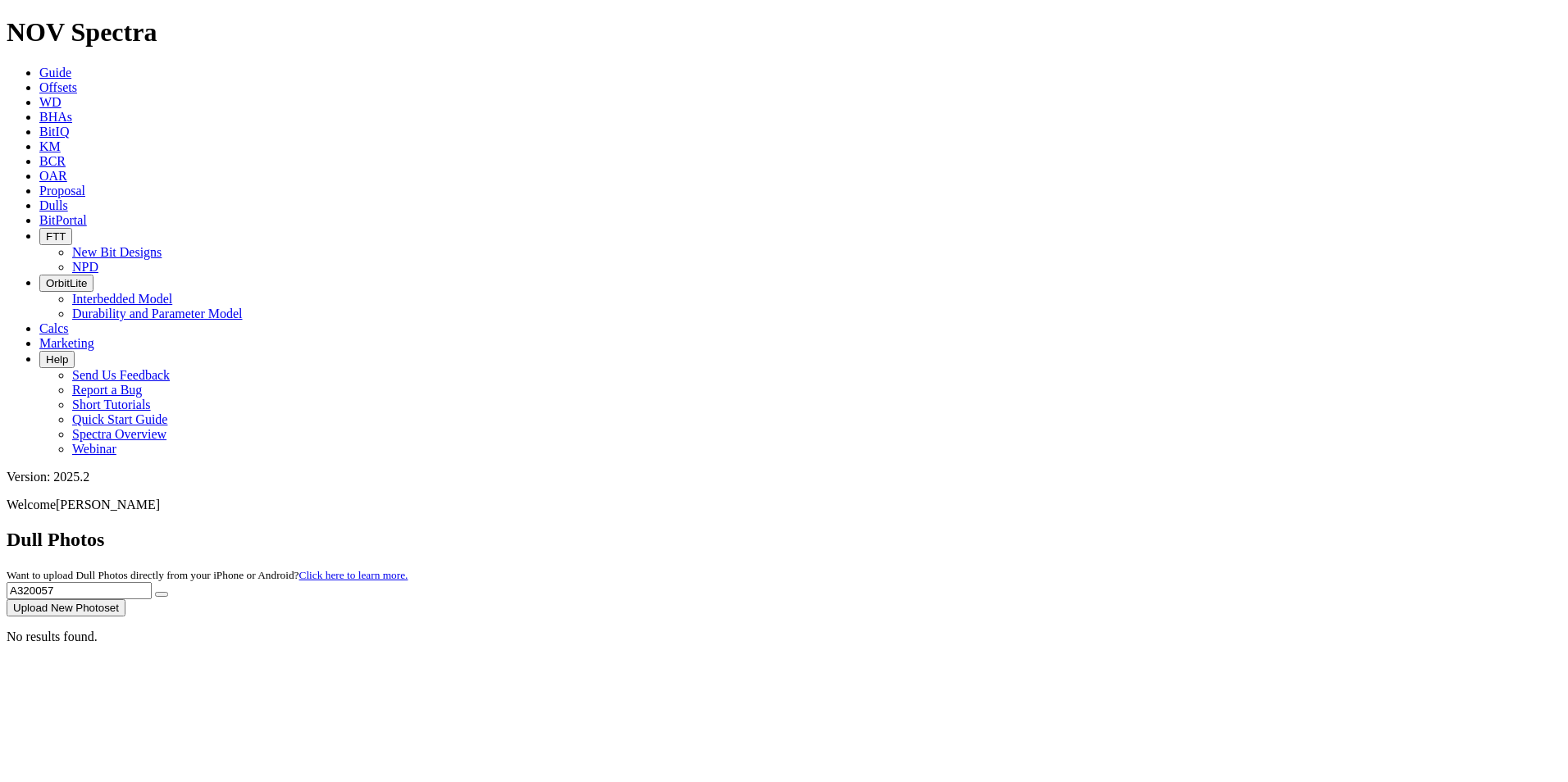
drag, startPoint x: 1251, startPoint y: 69, endPoint x: 1136, endPoint y: 66, distance: 115.0
click at [1136, 529] on div "Dull Photos Want to upload Dull Photos directly from your iPhone or Android? Cl…" at bounding box center [783, 572] width 1554 height 87
type input "A316191"
click at [168, 592] on button "submit" at bounding box center [161, 593] width 14 height 5
